Goal: Information Seeking & Learning: Understand process/instructions

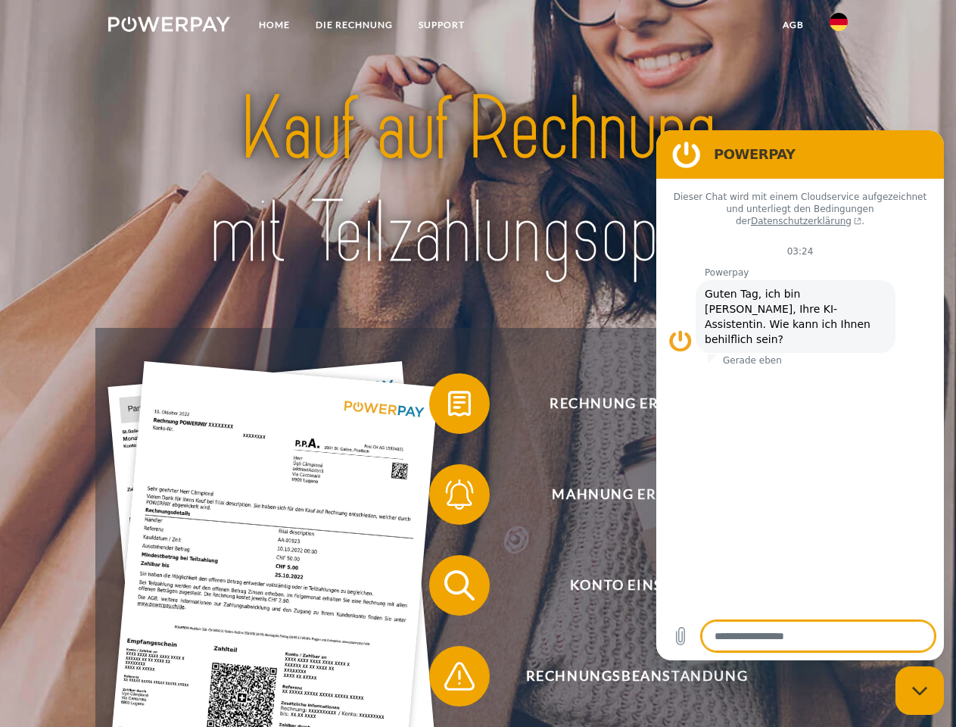
click at [169, 26] on img at bounding box center [169, 24] width 122 height 15
click at [839, 26] on img at bounding box center [839, 22] width 18 height 18
click at [792, 25] on link "agb" at bounding box center [793, 24] width 47 height 27
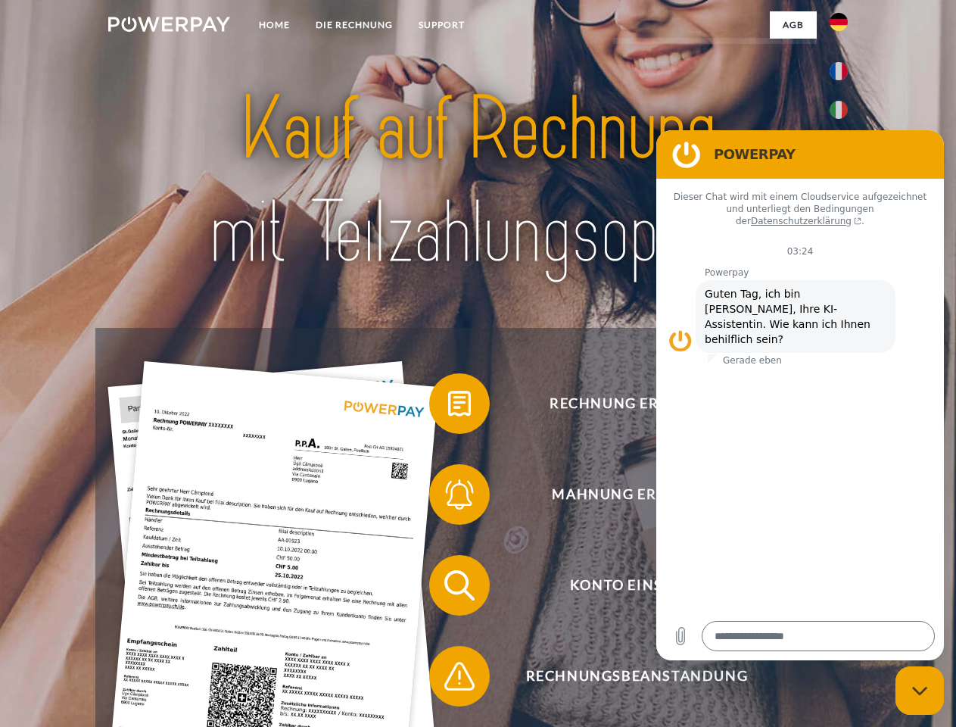
click at [448, 406] on span at bounding box center [437, 404] width 76 height 76
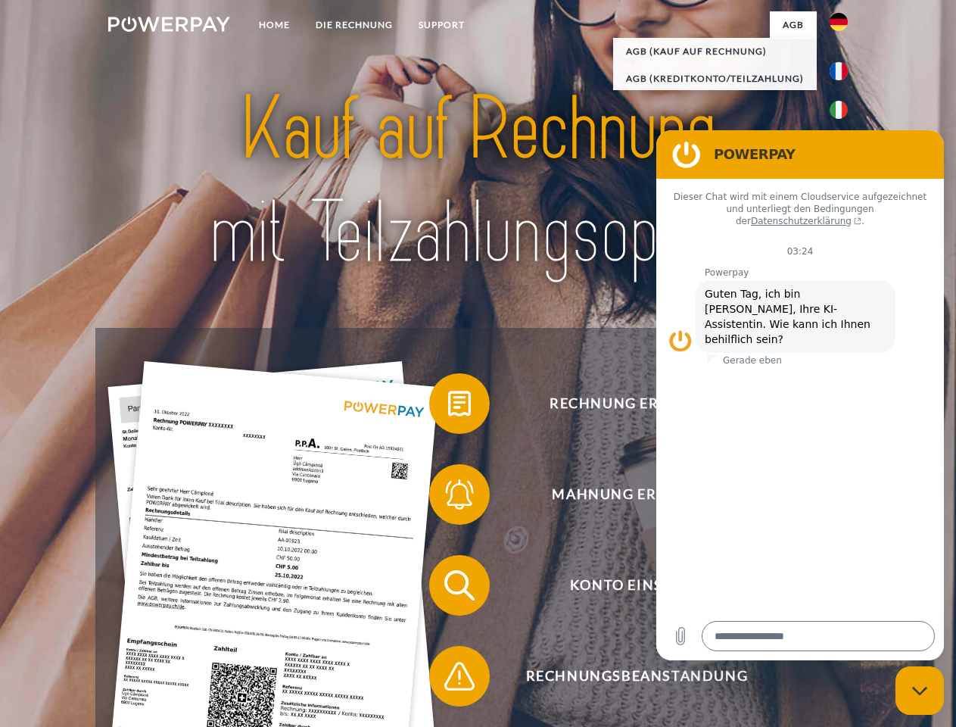
click at [448, 497] on span at bounding box center [437, 494] width 76 height 76
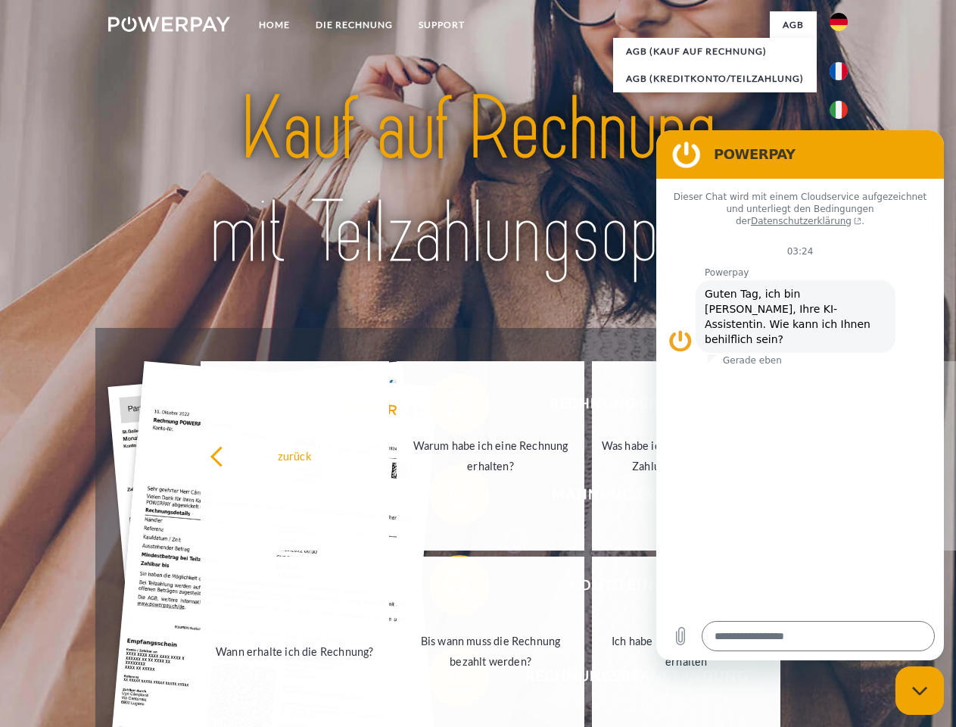
click at [448, 588] on link "Bis wann muss die Rechnung bezahlt werden?" at bounding box center [491, 650] width 188 height 189
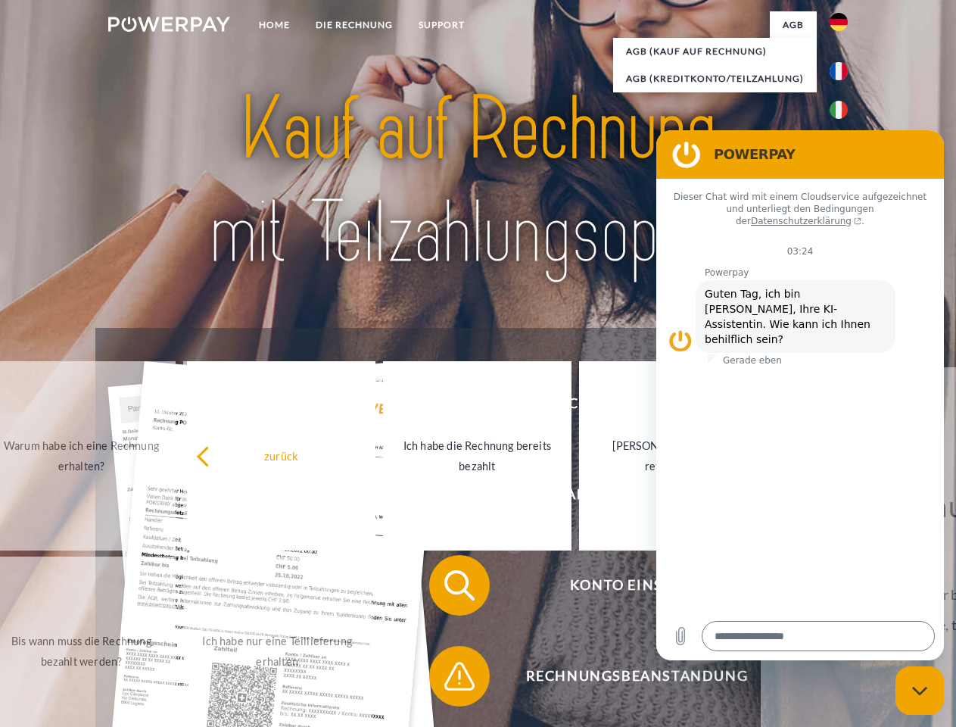
click at [448, 679] on span at bounding box center [437, 676] width 76 height 76
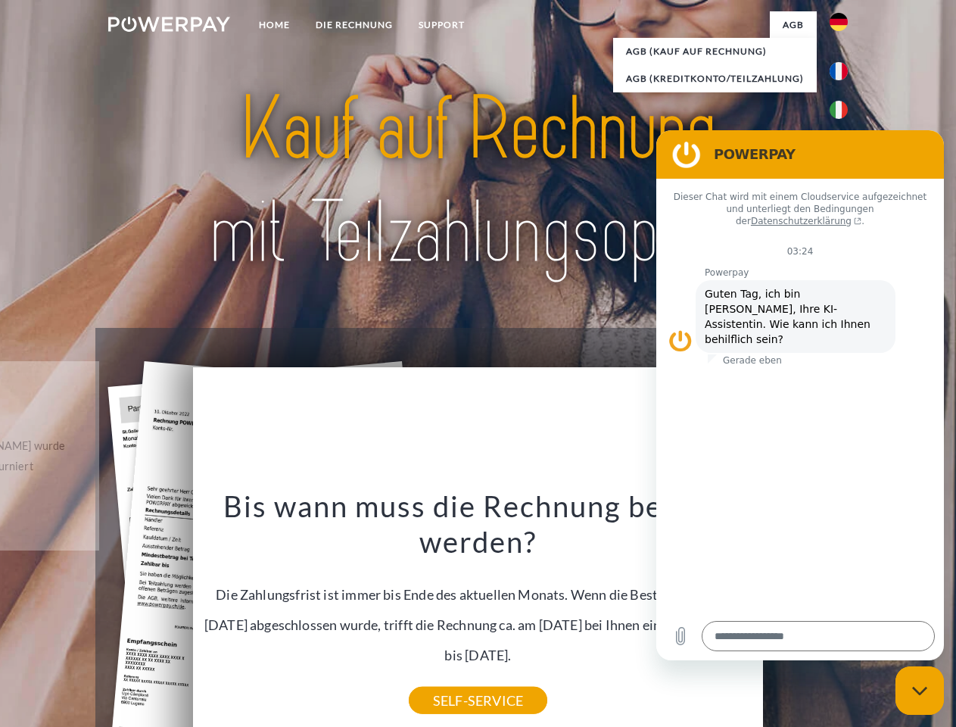
click at [920, 690] on icon "Messaging-Fenster schließen" at bounding box center [920, 691] width 16 height 10
type textarea "*"
